Goal: Communication & Community: Answer question/provide support

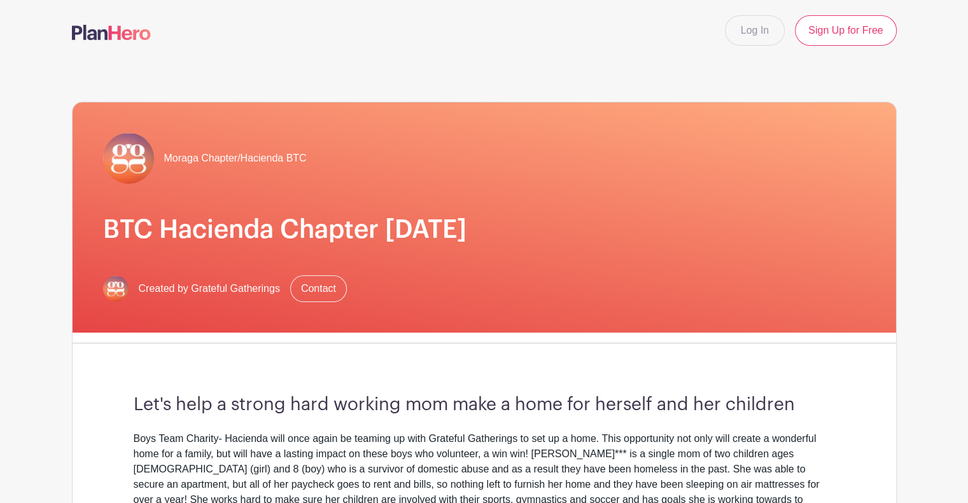
scroll to position [276, 0]
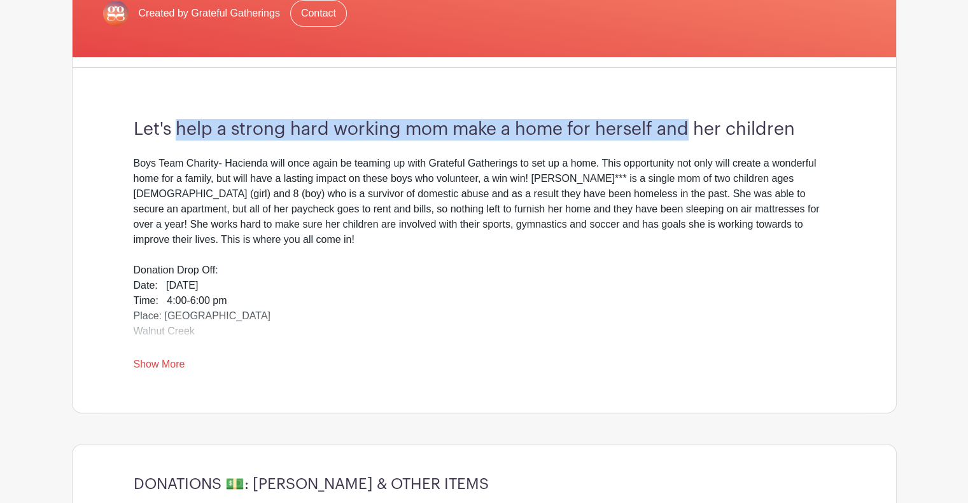
drag, startPoint x: 178, startPoint y: 128, endPoint x: 635, endPoint y: 154, distance: 457.6
click at [686, 134] on h3 "Let's help a strong hard working mom make a home for herself and her children" at bounding box center [484, 130] width 701 height 22
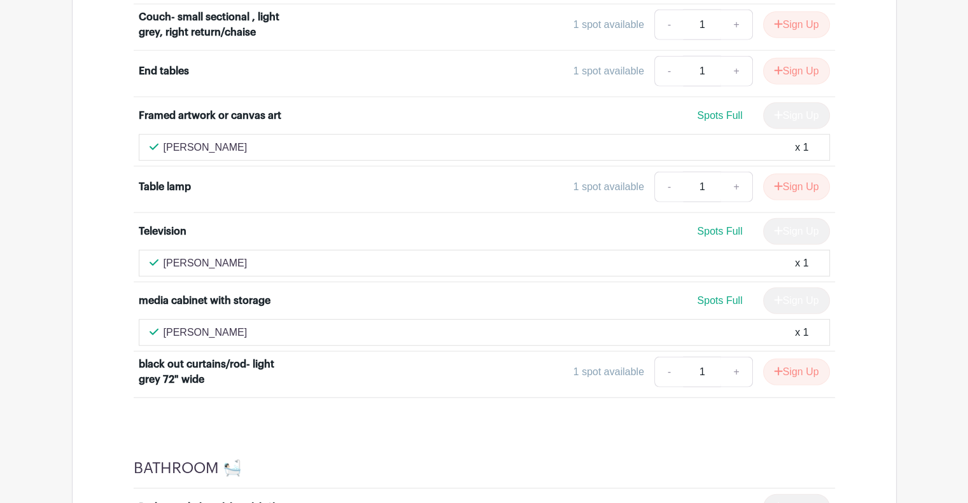
scroll to position [3584, 0]
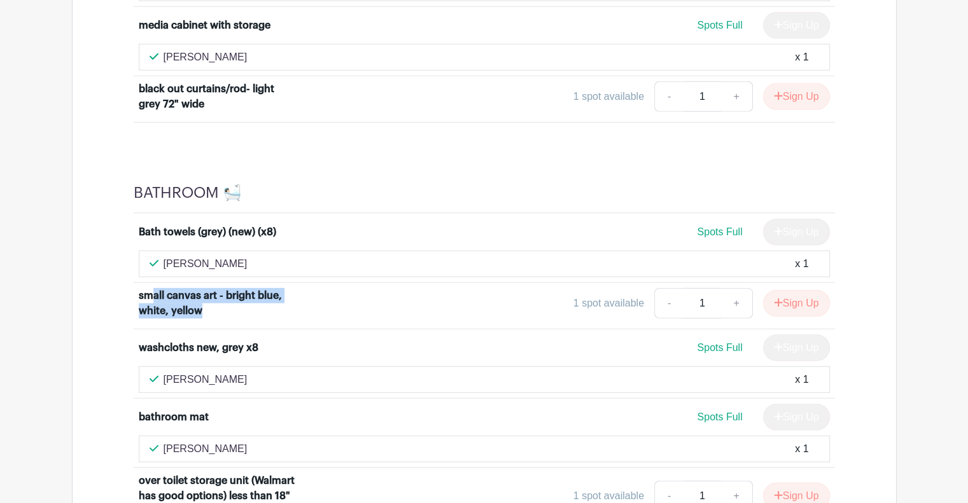
drag, startPoint x: 160, startPoint y: 269, endPoint x: 283, endPoint y: 290, distance: 123.9
click at [283, 290] on div "small canvas art - bright blue, white, yellow" at bounding box center [218, 303] width 158 height 31
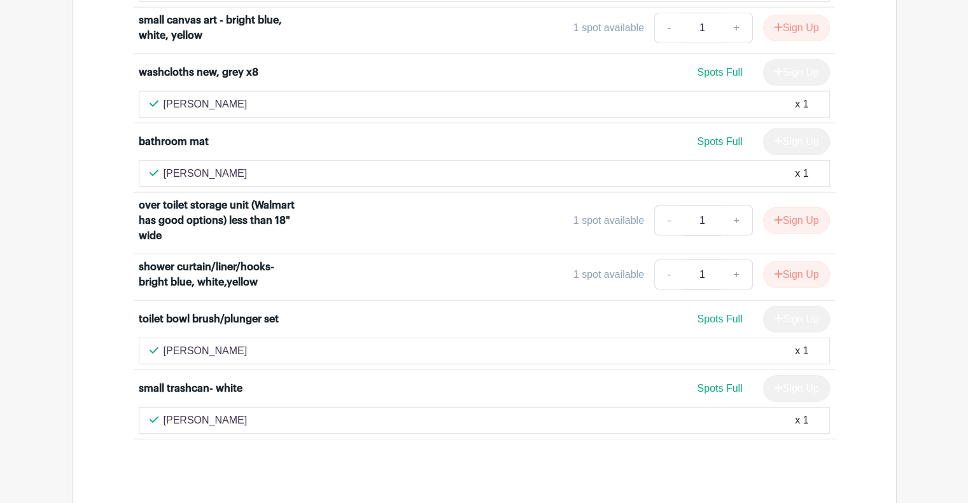
drag, startPoint x: 203, startPoint y: 267, endPoint x: 81, endPoint y: 288, distance: 124.1
click at [81, 288] on div "DONATIONS 💵: [PERSON_NAME] & OTHER ITEMS Donation $50.00 Unlimited - 1 + Sign U…" at bounding box center [484, 292] width 825 height 6865
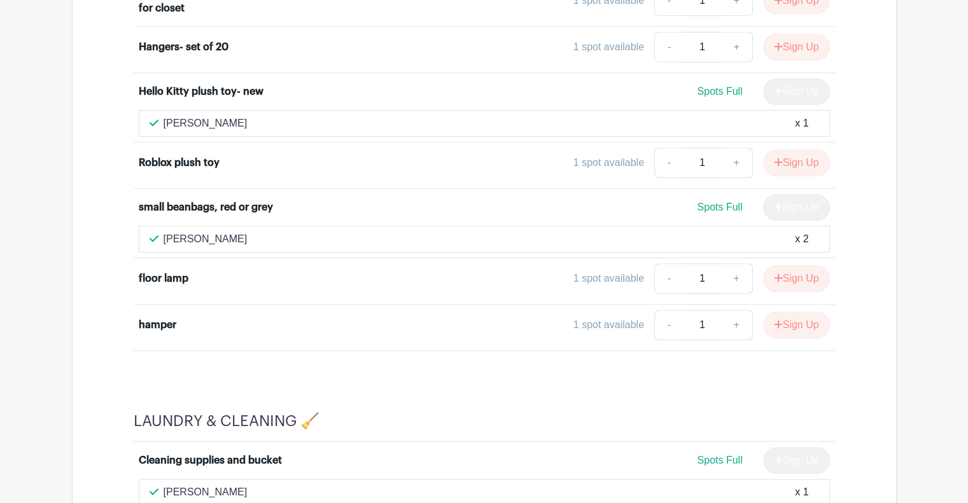
scroll to position [5514, 0]
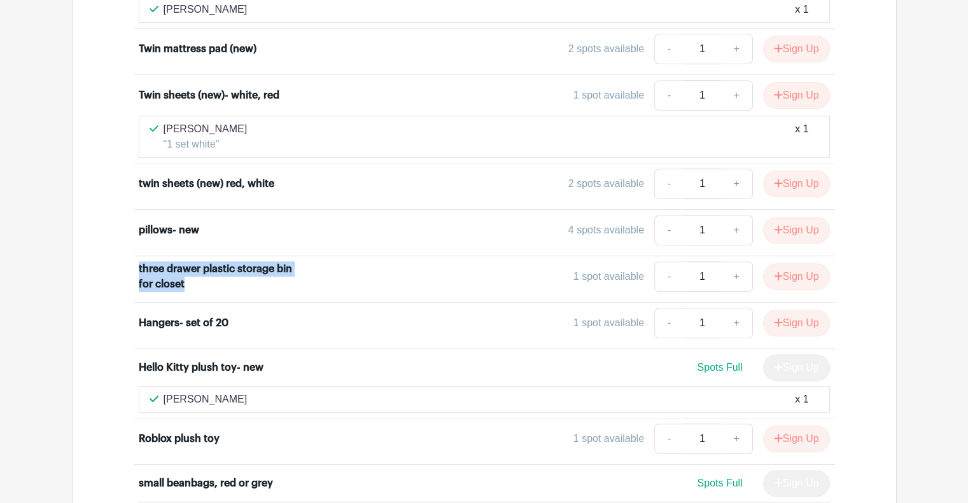
drag, startPoint x: 130, startPoint y: 230, endPoint x: 303, endPoint y: 249, distance: 174.1
click at [303, 249] on div "Area rug (neutral, 5' x 7') kids room 1 spot available - 1 + Sign Up Dresser- w…" at bounding box center [484, 160] width 762 height 935
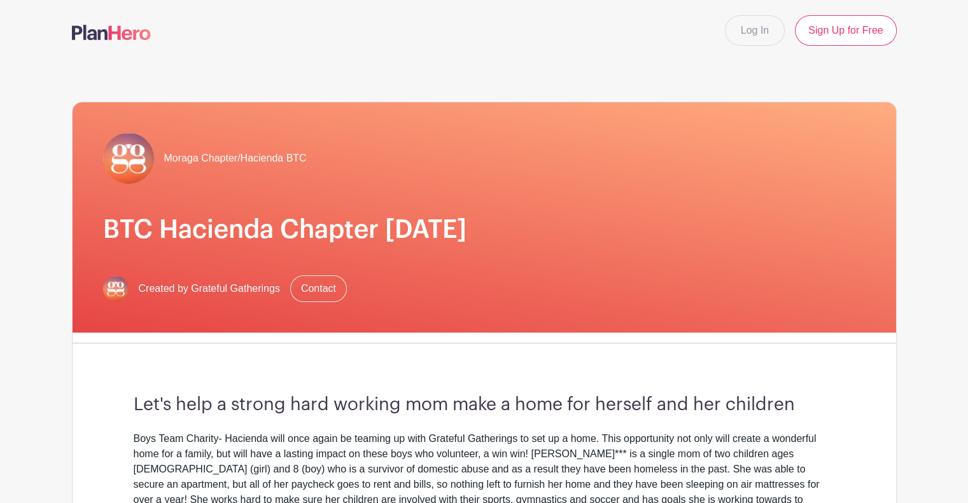
scroll to position [276, 0]
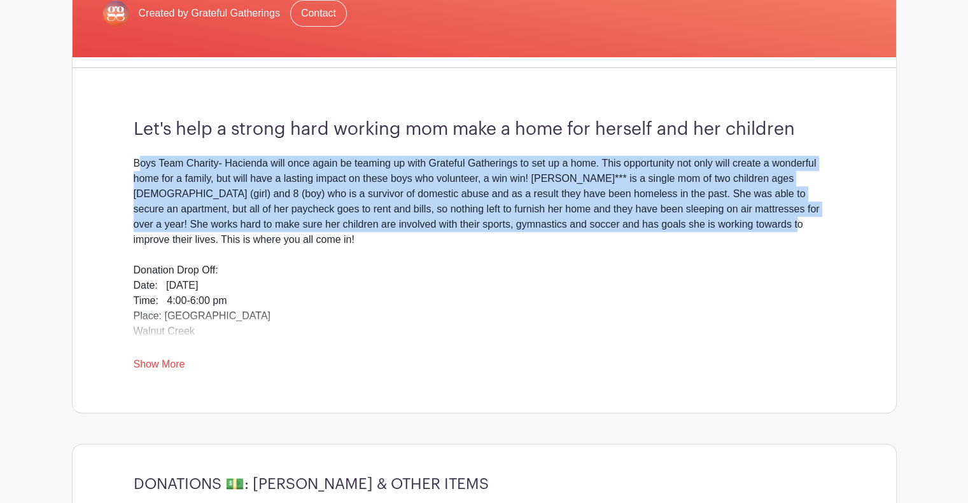
drag, startPoint x: 143, startPoint y: 158, endPoint x: 683, endPoint y: 228, distance: 544.8
click at [683, 228] on div "Boys Team Charity- Hacienda will once again be teaming up with Grateful Gatheri…" at bounding box center [484, 331] width 701 height 351
click at [176, 368] on link "Show More" at bounding box center [160, 367] width 52 height 16
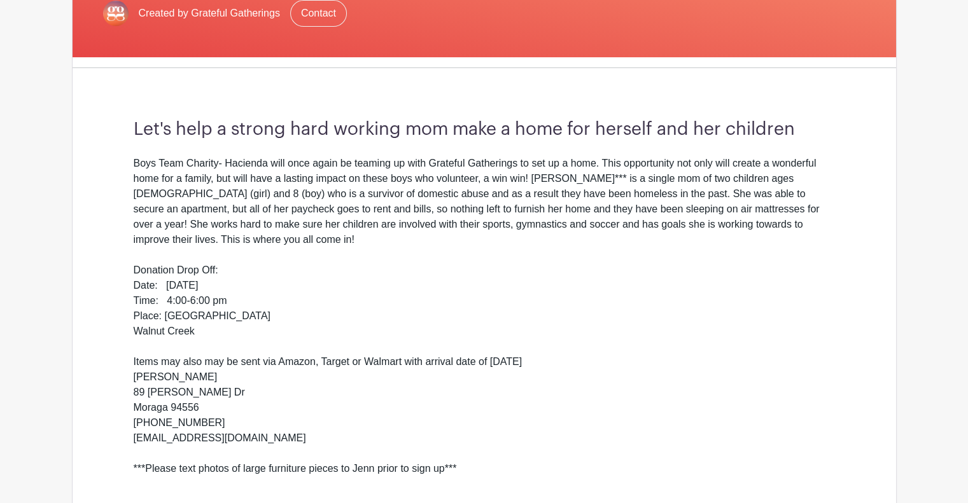
drag, startPoint x: 231, startPoint y: 388, endPoint x: 82, endPoint y: 348, distance: 154.2
click at [82, 348] on div "Moraga Chapter/Hacienda BTC BTC Hacienda Chapter [DATE] Created by Grateful Gat…" at bounding box center [484, 200] width 825 height 748
